Goal: Find specific page/section: Find specific page/section

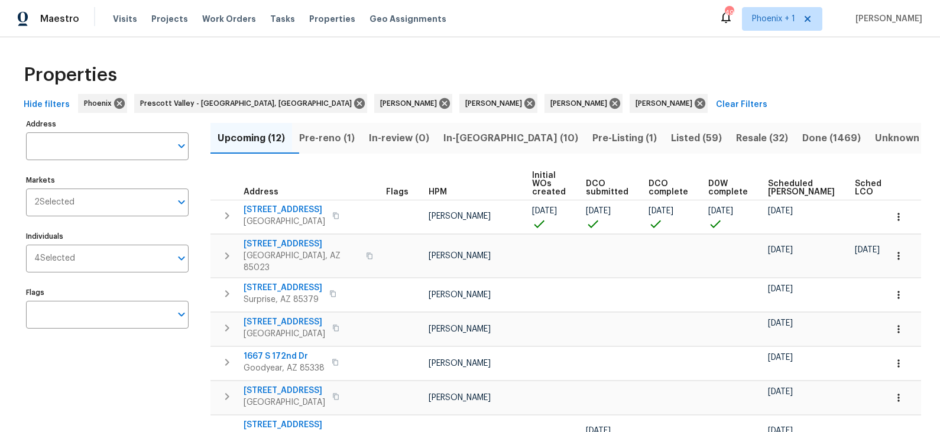
click at [484, 141] on span "In-reno (10)" at bounding box center [510, 138] width 135 height 17
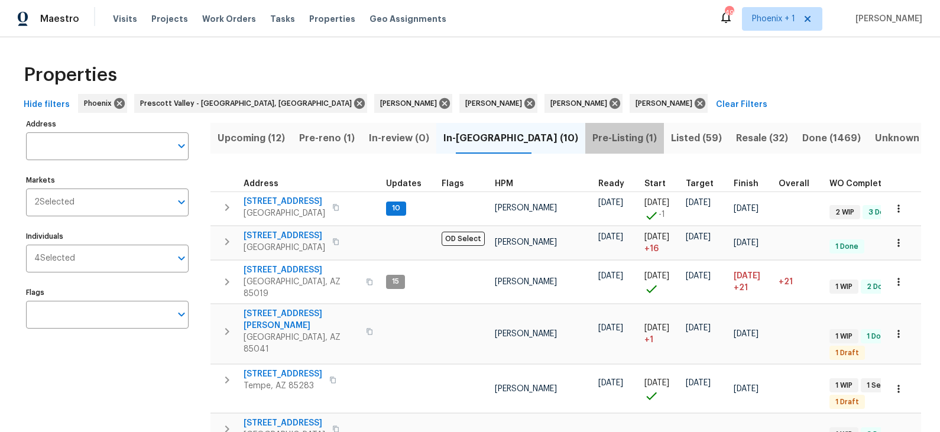
click at [592, 132] on span "Pre-Listing (1)" at bounding box center [624, 138] width 64 height 17
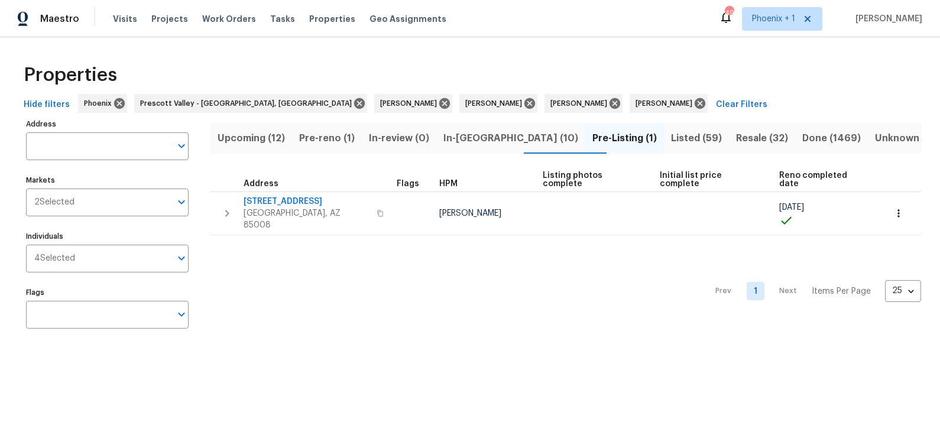
click at [340, 134] on span "Pre-reno (1)" at bounding box center [327, 138] width 56 height 17
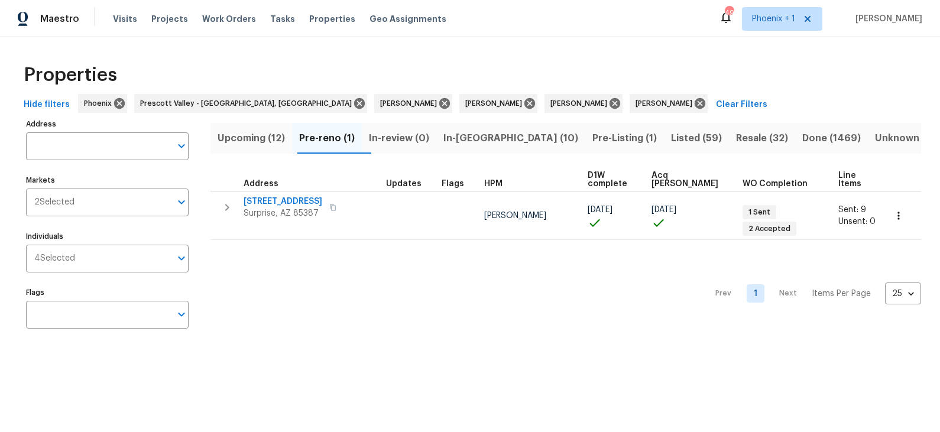
click at [495, 138] on span "In-reno (10)" at bounding box center [510, 138] width 135 height 17
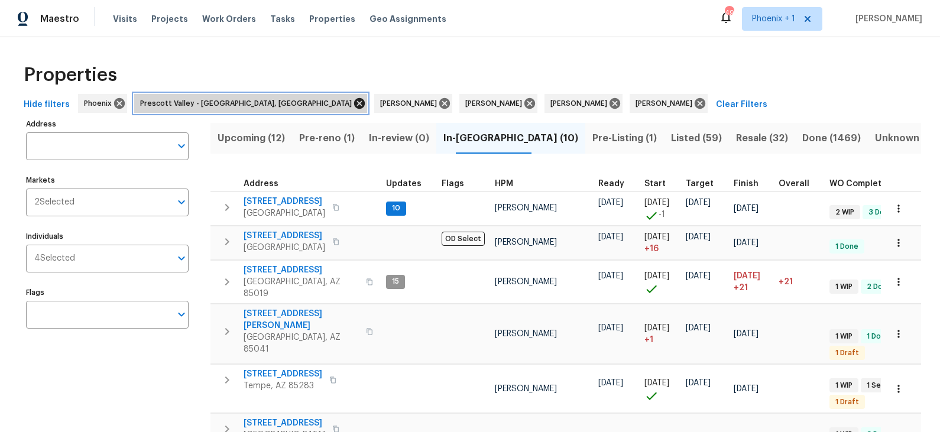
click at [354, 103] on icon at bounding box center [359, 103] width 11 height 11
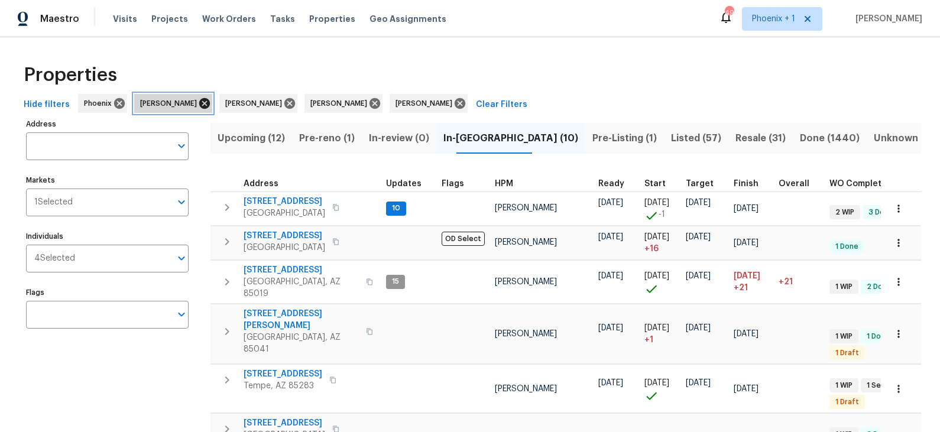
click at [203, 103] on icon at bounding box center [204, 103] width 11 height 11
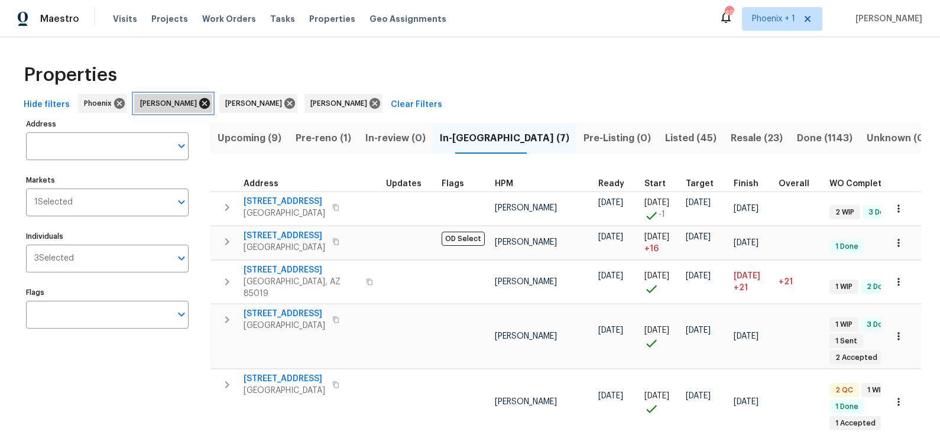
click at [199, 103] on icon at bounding box center [204, 103] width 11 height 11
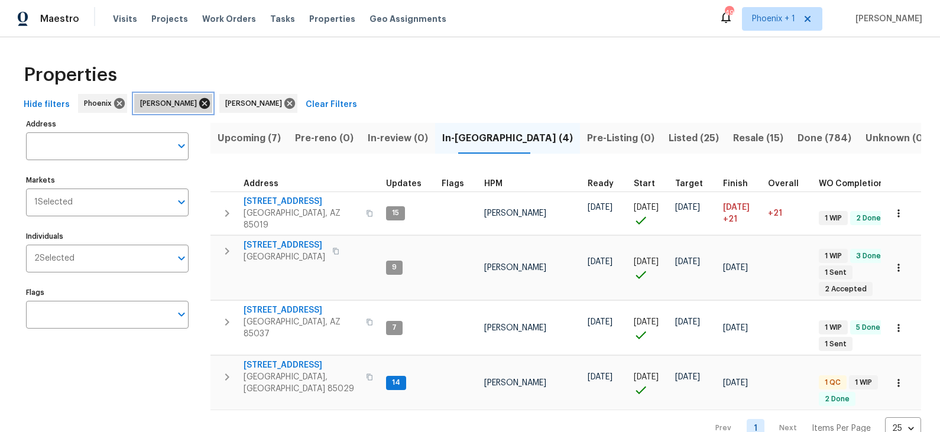
click at [200, 105] on icon at bounding box center [204, 103] width 13 height 13
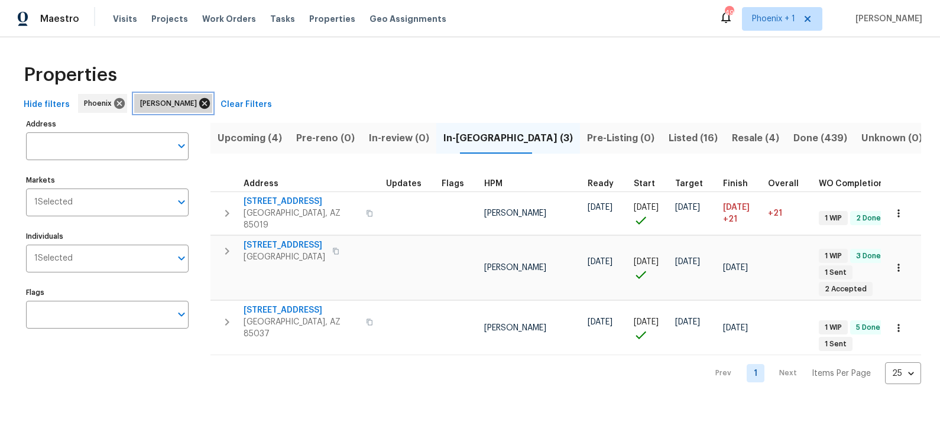
click at [199, 102] on icon at bounding box center [204, 103] width 11 height 11
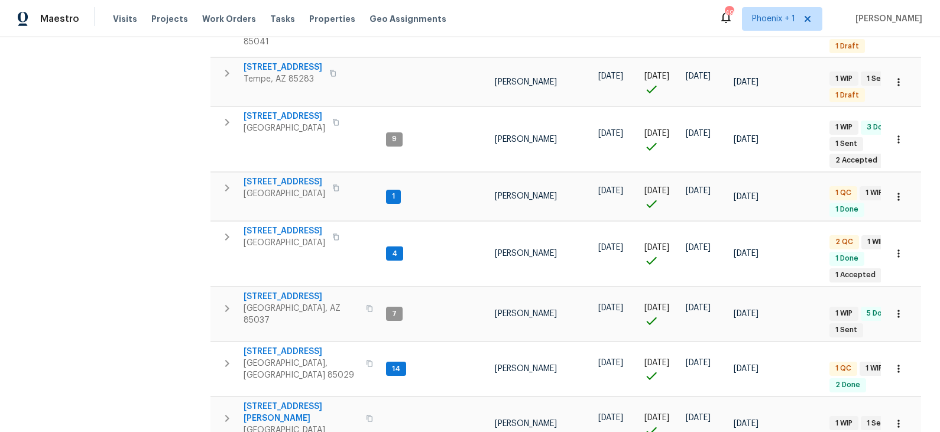
scroll to position [361, 0]
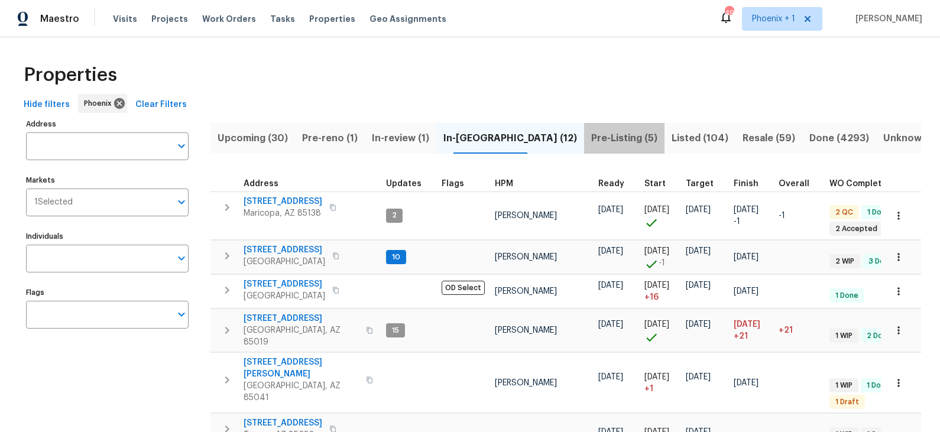
click at [591, 140] on span "Pre-Listing (5)" at bounding box center [624, 138] width 66 height 17
